Goal: Task Accomplishment & Management: Use online tool/utility

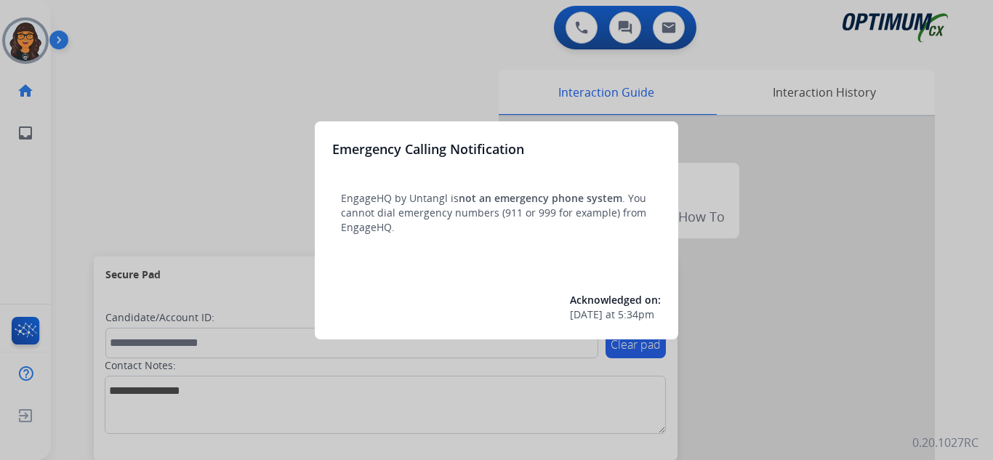
click at [94, 25] on div at bounding box center [496, 230] width 993 height 460
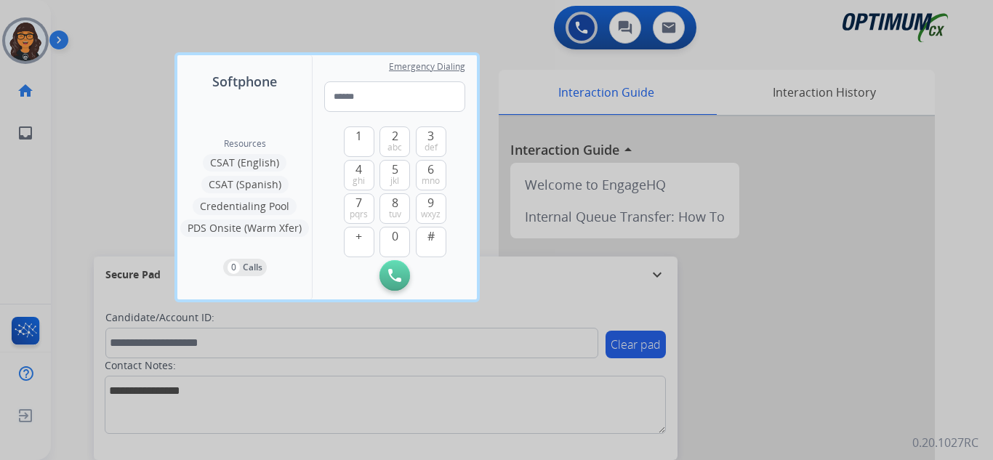
click at [94, 25] on div at bounding box center [496, 230] width 993 height 460
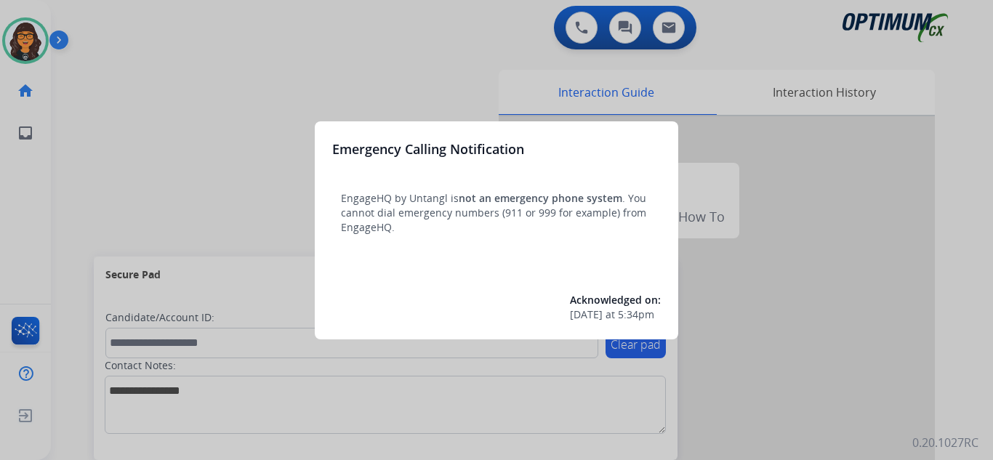
click at [97, 20] on div at bounding box center [496, 230] width 993 height 460
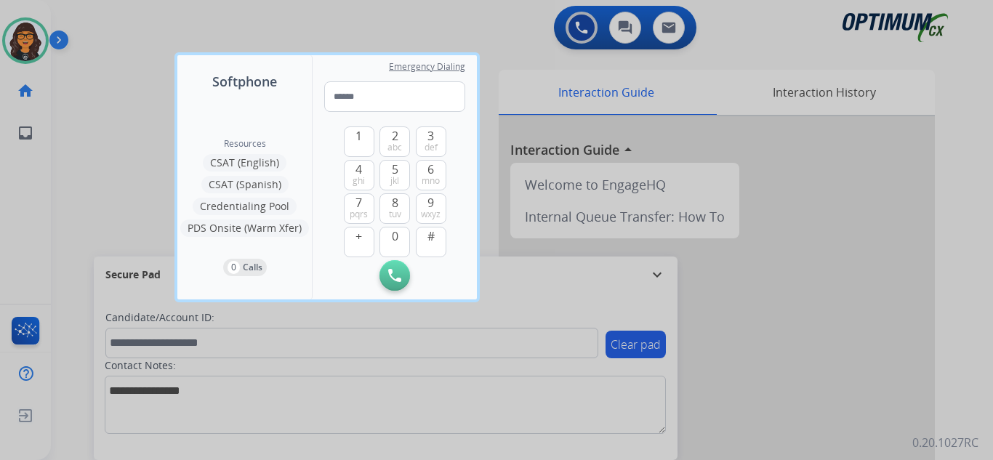
click at [97, 20] on div at bounding box center [496, 230] width 993 height 460
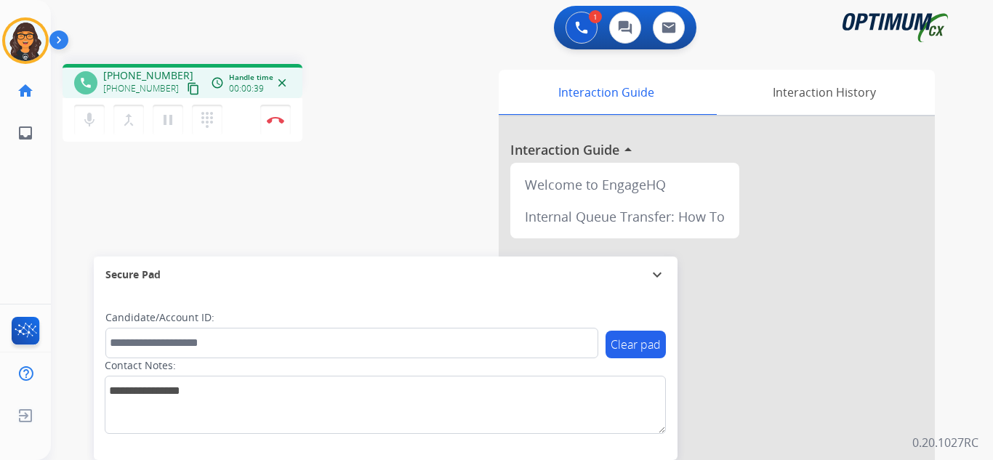
click at [187, 92] on mat-icon "content_copy" at bounding box center [193, 88] width 13 height 13
click at [275, 122] on img at bounding box center [275, 119] width 17 height 7
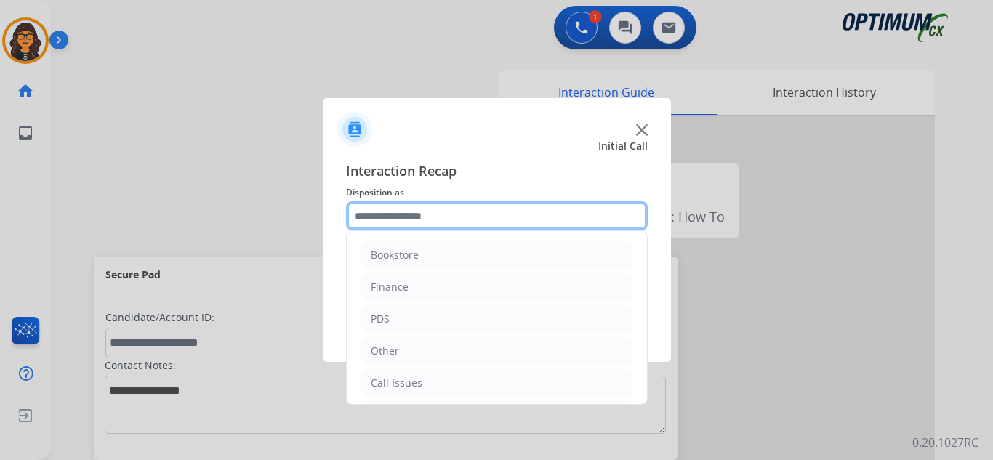
click at [429, 218] on input "text" at bounding box center [497, 215] width 302 height 29
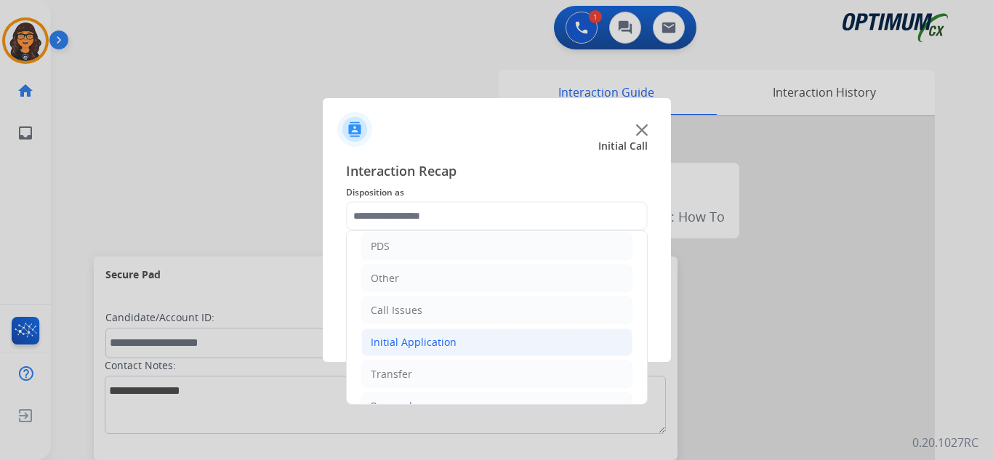
click at [411, 348] on div "Initial Application" at bounding box center [414, 342] width 86 height 15
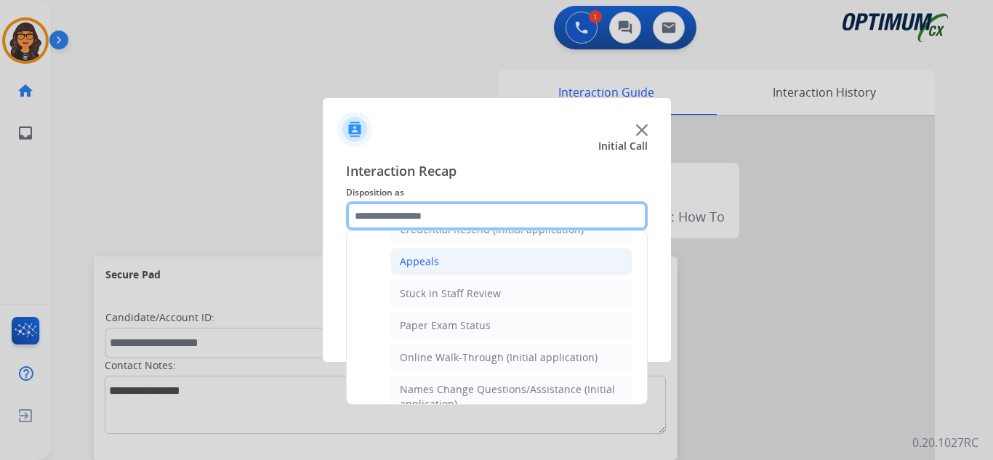
scroll to position [218, 0]
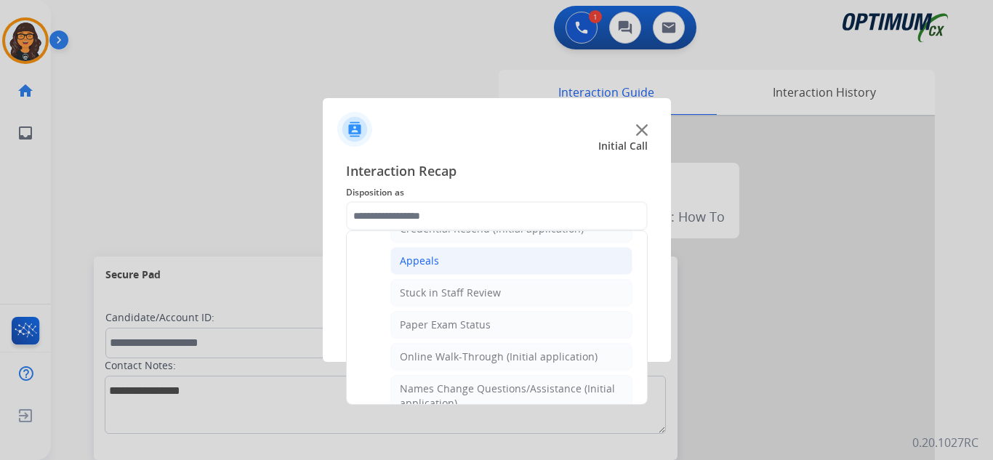
click at [418, 268] on div "Appeals" at bounding box center [419, 261] width 39 height 15
type input "*******"
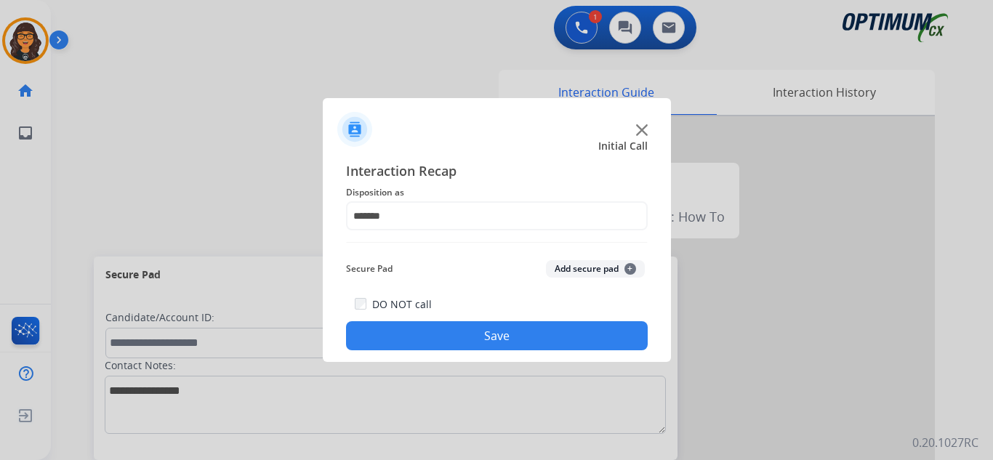
click at [454, 338] on button "Save" at bounding box center [497, 335] width 302 height 29
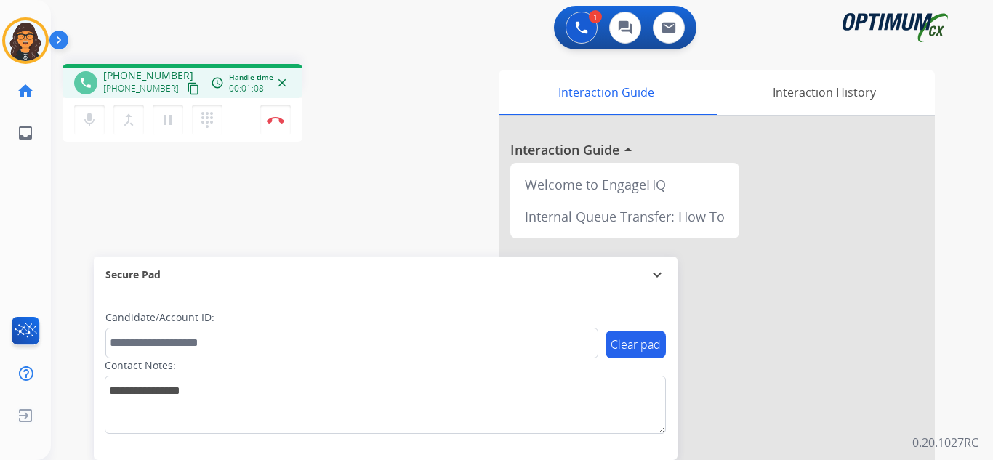
click at [187, 90] on mat-icon "content_copy" at bounding box center [193, 88] width 13 height 13
click at [187, 84] on mat-icon "content_copy" at bounding box center [193, 88] width 13 height 13
